Goal: Information Seeking & Learning: Find specific fact

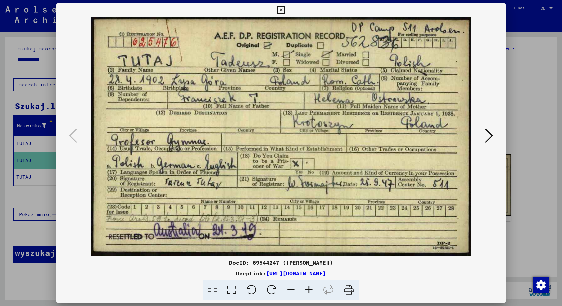
scroll to position [33, 0]
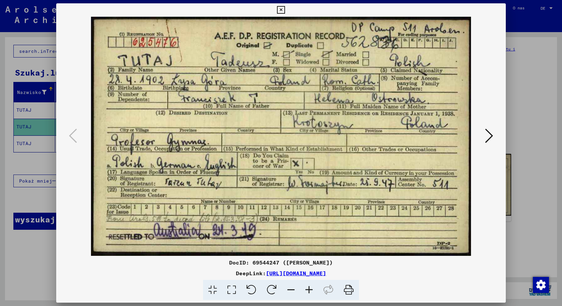
click at [493, 141] on button at bounding box center [489, 136] width 12 height 19
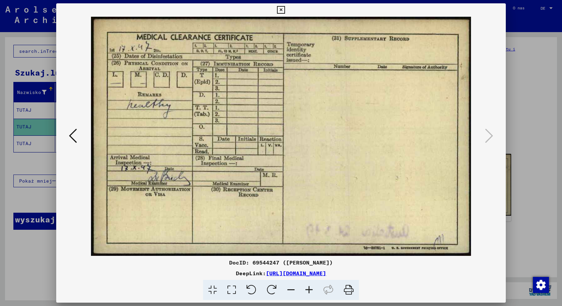
click at [75, 144] on icon at bounding box center [73, 136] width 8 height 16
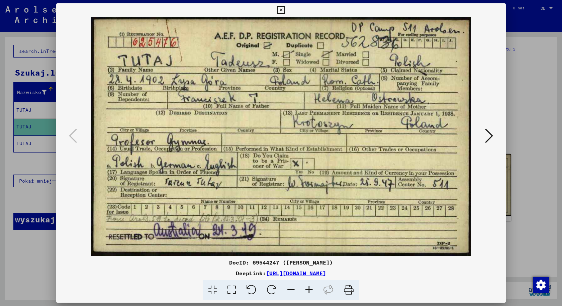
click at [284, 9] on icon at bounding box center [281, 10] width 8 height 8
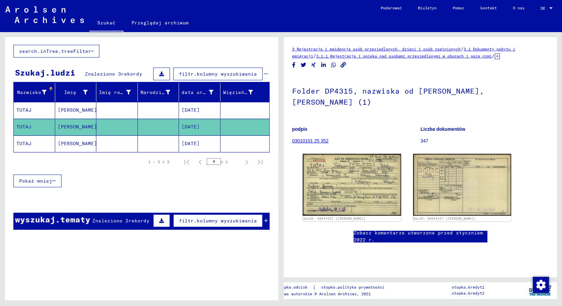
click at [86, 112] on mat-cell "Tadeusz" at bounding box center [76, 110] width 42 height 16
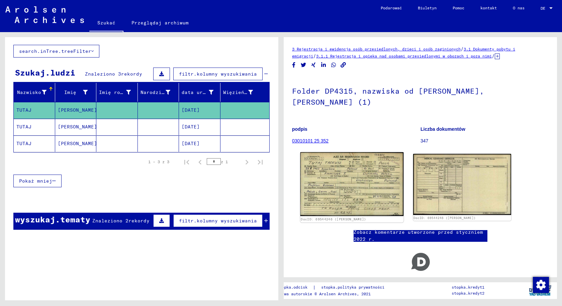
click at [344, 175] on img at bounding box center [352, 184] width 103 height 64
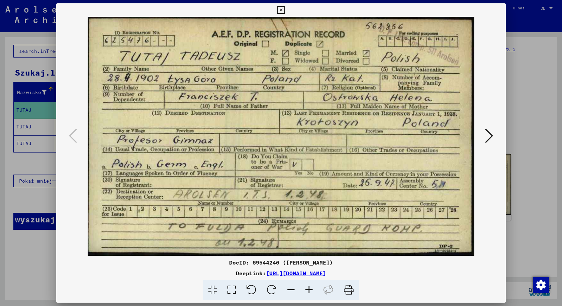
click at [488, 134] on icon at bounding box center [489, 136] width 8 height 16
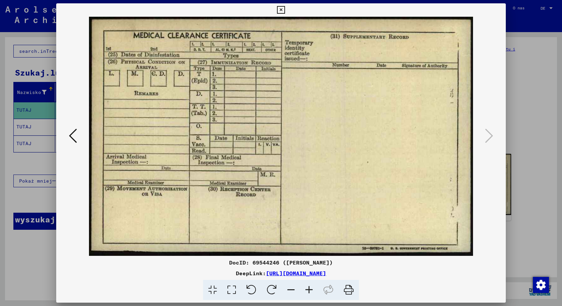
click at [86, 134] on img at bounding box center [281, 136] width 404 height 239
click at [70, 136] on icon at bounding box center [73, 136] width 8 height 16
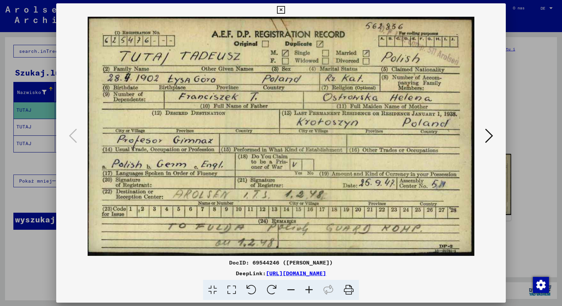
click at [281, 11] on icon at bounding box center [281, 10] width 8 height 8
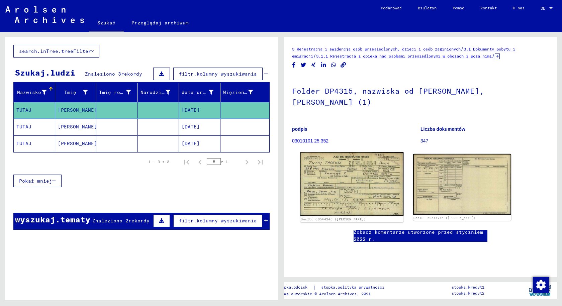
click at [357, 166] on img at bounding box center [352, 184] width 103 height 64
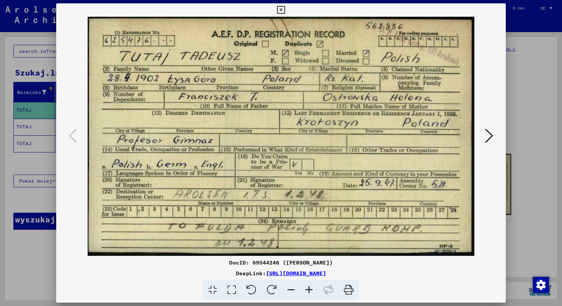
click at [437, 53] on img at bounding box center [281, 136] width 404 height 239
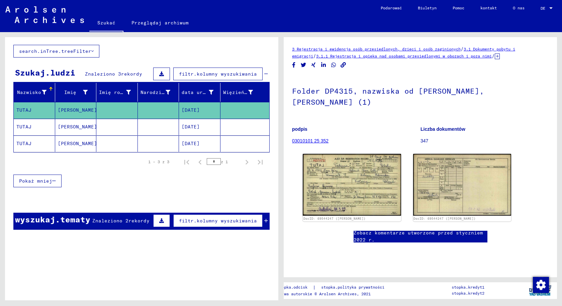
click at [79, 146] on mat-cell "Tadeusz" at bounding box center [76, 144] width 42 height 16
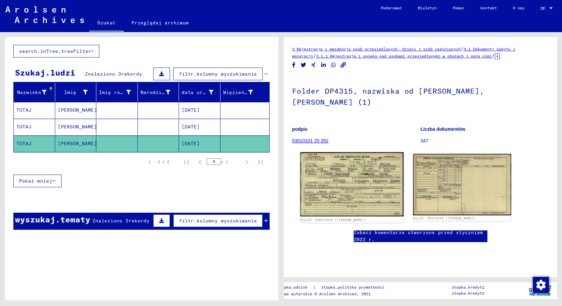
click at [395, 187] on img at bounding box center [352, 184] width 103 height 65
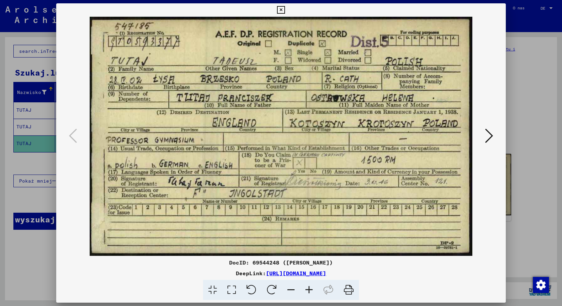
click at [488, 139] on icon at bounding box center [489, 136] width 8 height 16
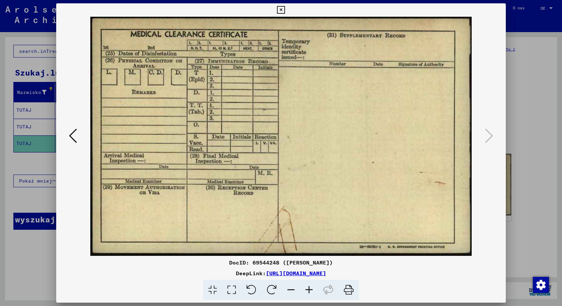
click at [71, 135] on icon at bounding box center [73, 136] width 8 height 16
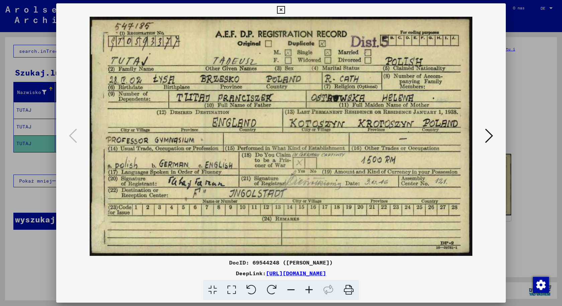
click at [282, 7] on icon at bounding box center [281, 10] width 8 height 8
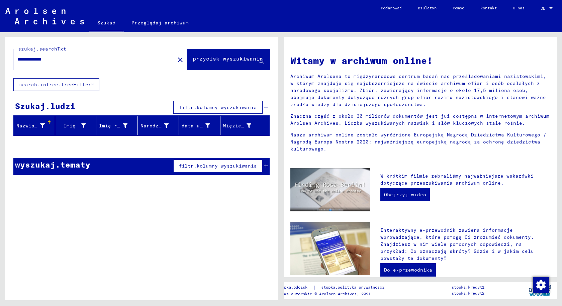
click at [118, 63] on div "**********" at bounding box center [90, 59] width 154 height 15
drag, startPoint x: 110, startPoint y: 64, endPoint x: 120, endPoint y: 61, distance: 10.7
click at [109, 64] on div "**********" at bounding box center [90, 59] width 154 height 15
click at [124, 50] on div "**********" at bounding box center [100, 59] width 174 height 21
click at [120, 55] on div "**********" at bounding box center [90, 59] width 154 height 15
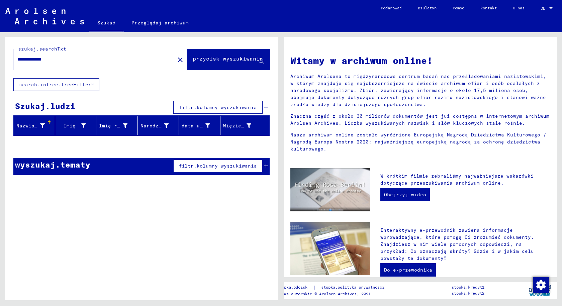
click at [125, 59] on input "**********" at bounding box center [92, 59] width 150 height 7
type input "**********"
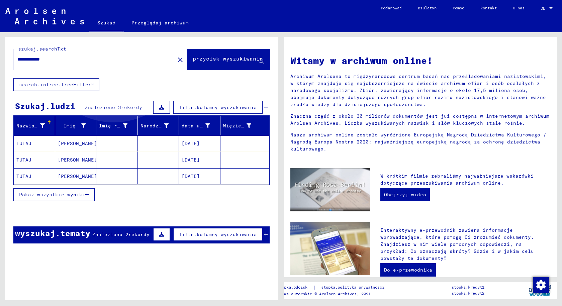
click at [193, 57] on font "przycisk wyszukiwania" at bounding box center [228, 58] width 70 height 7
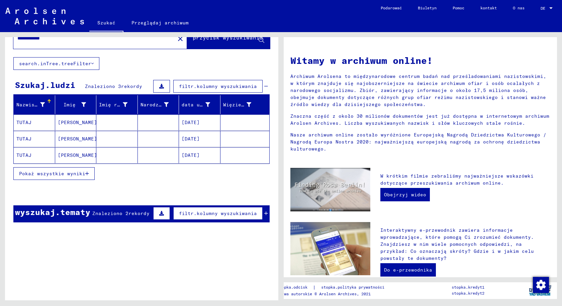
scroll to position [31, 0]
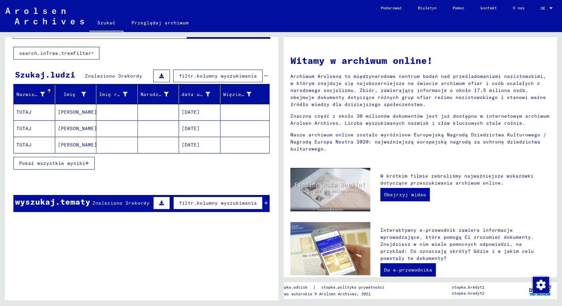
click at [119, 199] on div "wyszukaj.tematy Znaleziono 2 rekordy filtr.kolumny wyszukiwania" at bounding box center [141, 203] width 256 height 17
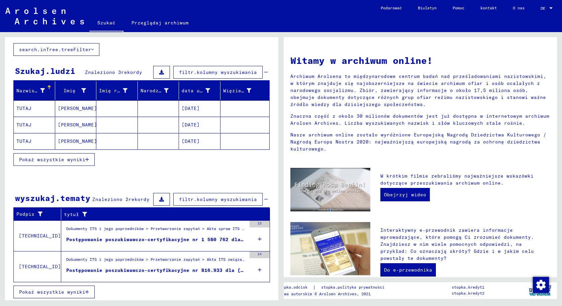
scroll to position [37, 0]
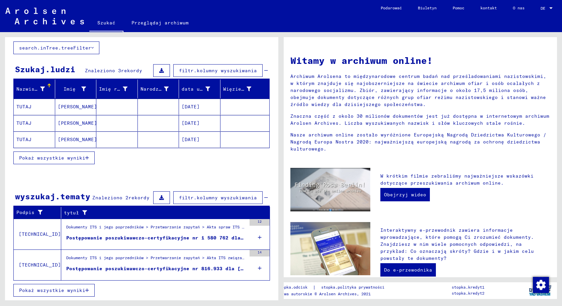
click at [126, 228] on font "Dokumenty ITS i jego poprzedników > Przetwarzanie zapytań > Akta spraw ITS od 1…" at bounding box center [377, 227] width 622 height 5
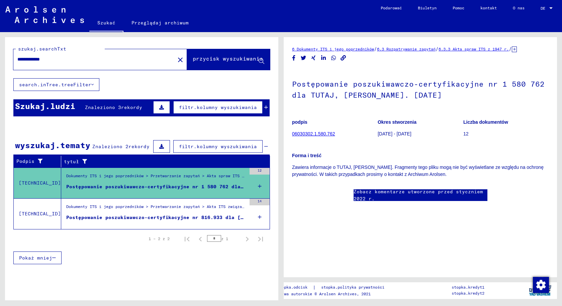
click at [327, 133] on font "06030302.1.580.762" at bounding box center [313, 133] width 43 height 5
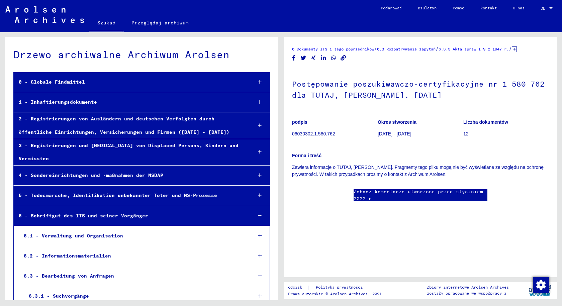
scroll to position [13209, 0]
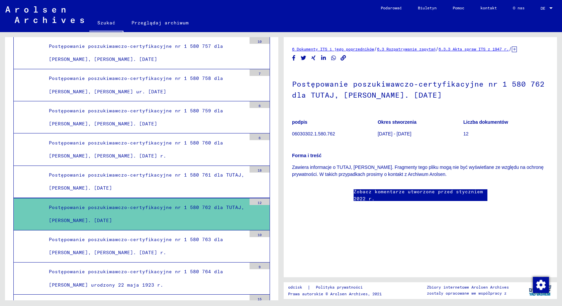
drag, startPoint x: 292, startPoint y: 85, endPoint x: 441, endPoint y: 95, distance: 149.3
click at [441, 95] on yv-its-full-details "6 Dokumenty ITS i jego poprzedników / 6.3 Rozpatrywanie zapytań / 6.3.3 Akta sp…" at bounding box center [420, 130] width 273 height 169
copy font "Postępowanie poszukiwawczo-certyfikacyjne nr 1 580 762 dla TUTAJ, TADEUSZ ur. 1…"
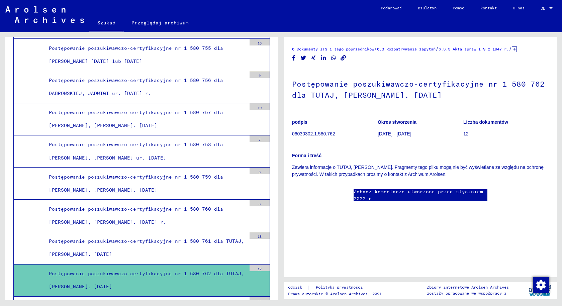
scroll to position [13142, 0]
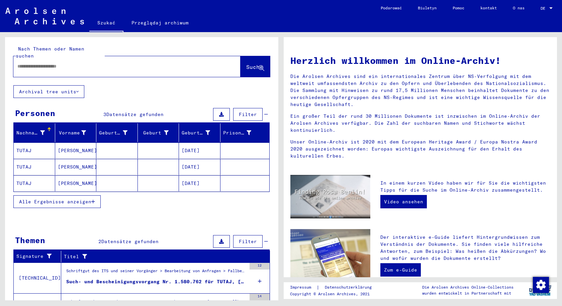
type input "**********"
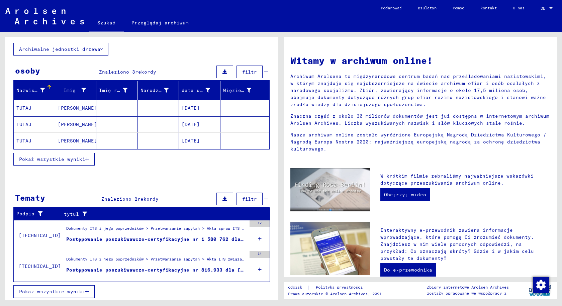
scroll to position [44, 0]
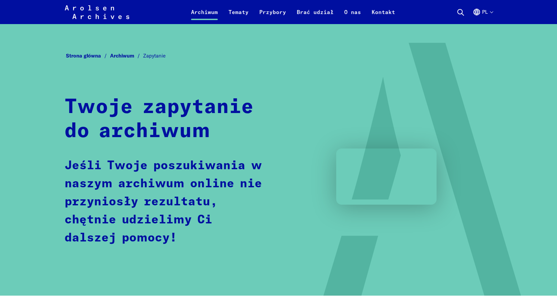
scroll to position [368, 0]
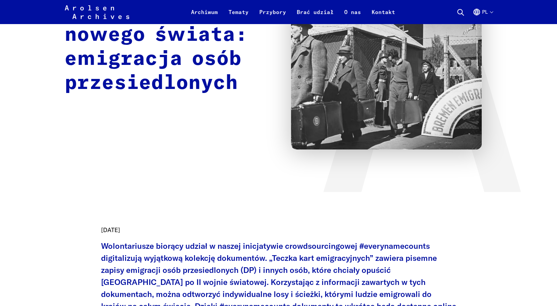
scroll to position [100, 0]
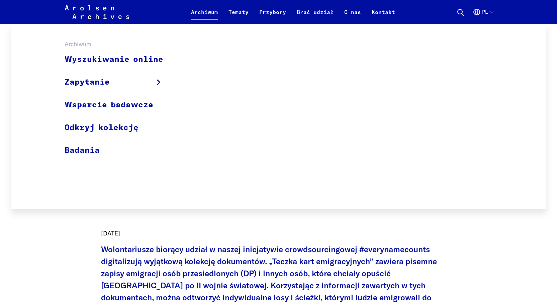
click at [208, 11] on font "Archiwum" at bounding box center [204, 12] width 27 height 7
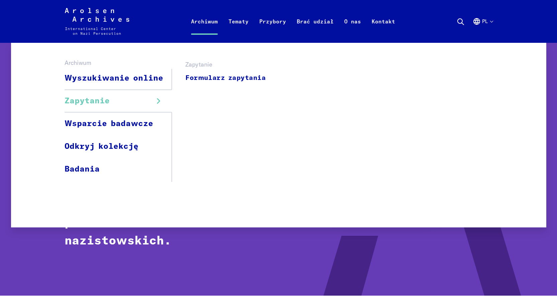
click at [118, 98] on link "Zapytanie" at bounding box center [118, 101] width 107 height 23
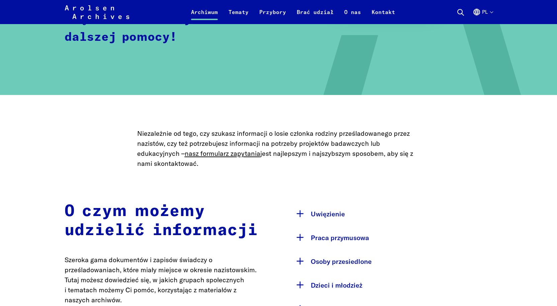
scroll to position [234, 0]
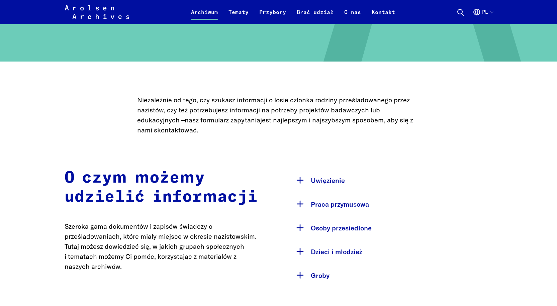
click at [207, 117] on font "nasz formularz zapytania" at bounding box center [223, 120] width 76 height 8
